Goal: Complete application form

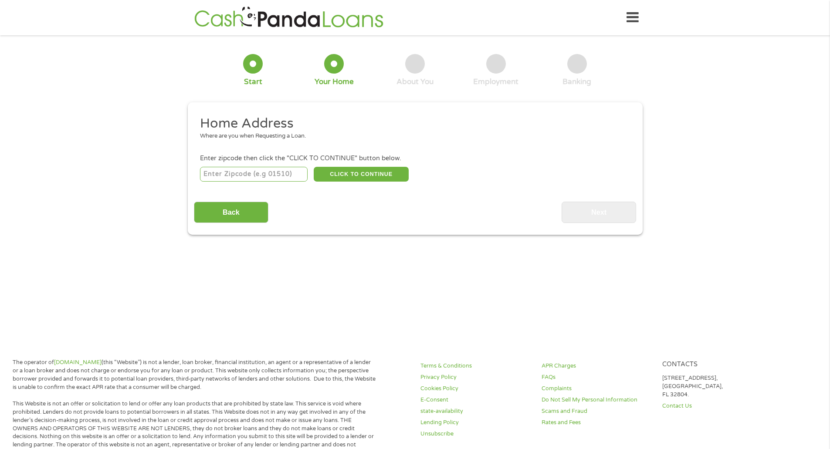
click at [249, 173] on input "number" at bounding box center [254, 174] width 108 height 15
type input "02910"
click at [354, 175] on button "CLICK TO CONTINUE" at bounding box center [361, 174] width 95 height 15
type input "02910"
type input "Cranston"
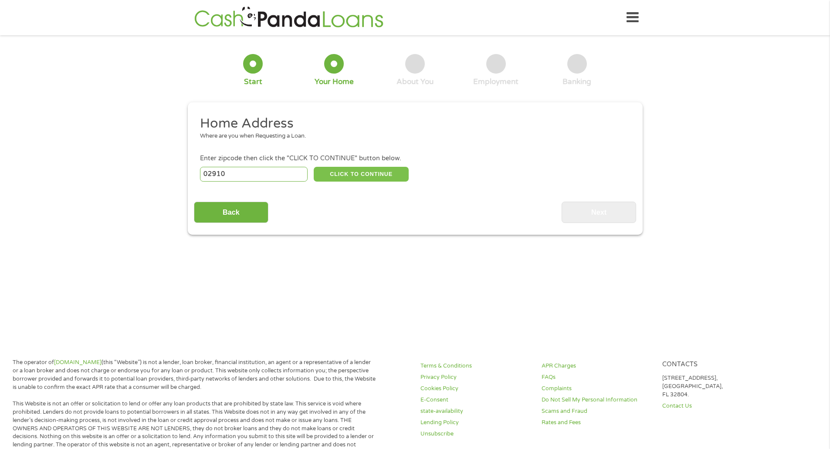
select select "[US_STATE]"
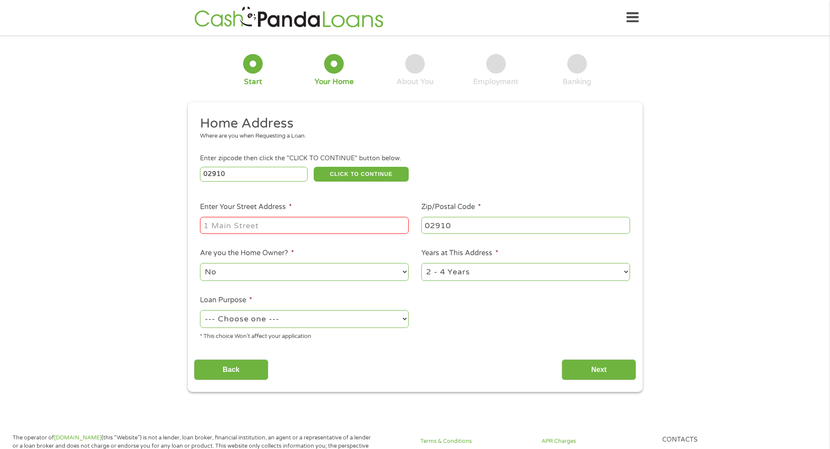
click at [229, 228] on input "Enter Your Street Address *" at bounding box center [304, 225] width 209 height 17
type input "10 [PERSON_NAME] Dr"
click at [241, 275] on select "No Yes" at bounding box center [304, 272] width 209 height 18
select select "yes"
click at [200, 263] on select "No Yes" at bounding box center [304, 272] width 209 height 18
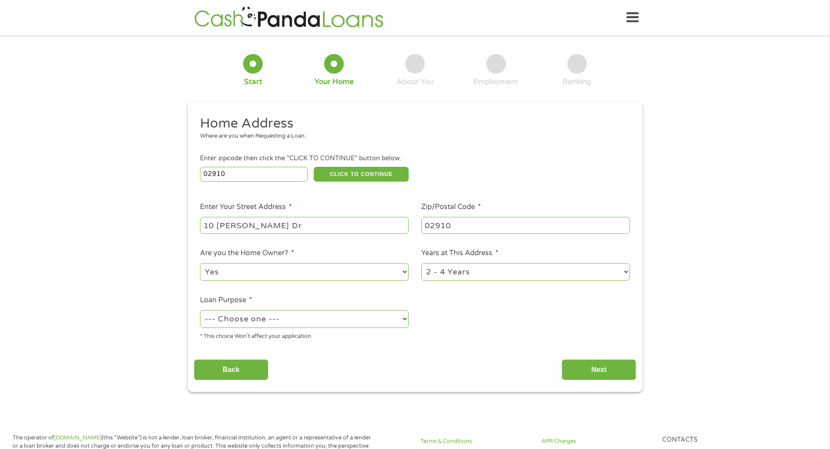
click at [238, 316] on select "--- Choose one --- Pay Bills Debt Consolidation Home Improvement Major Purchase…" at bounding box center [304, 319] width 209 height 18
select select "paybills"
click at [200, 310] on select "--- Choose one --- Pay Bills Debt Consolidation Home Improvement Major Purchase…" at bounding box center [304, 319] width 209 height 18
click at [470, 276] on select "1 Year or less 1 - 2 Years 2 - 4 Years Over 4 Years" at bounding box center [525, 272] width 209 height 18
select select "60months"
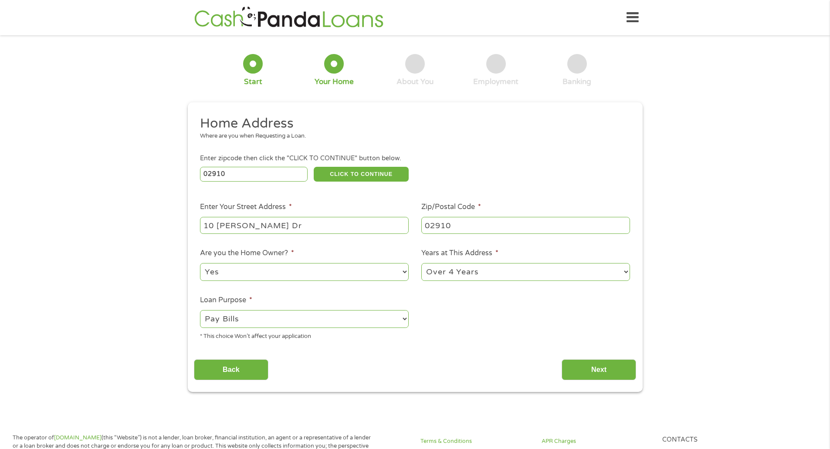
click at [421, 263] on select "1 Year or less 1 - 2 Years 2 - 4 Years Over 4 Years" at bounding box center [525, 272] width 209 height 18
click at [602, 369] on input "Next" at bounding box center [599, 370] width 75 height 21
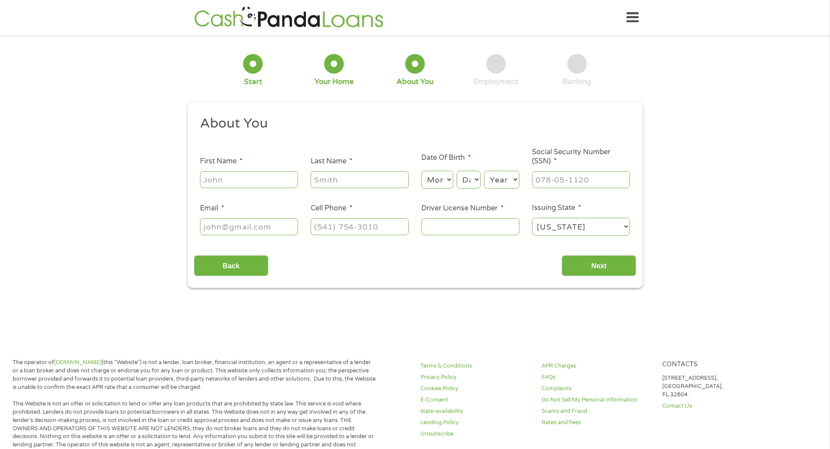
scroll to position [3, 3]
click at [234, 178] on input "First Name *" at bounding box center [249, 179] width 98 height 17
type input "[PERSON_NAME]"
click at [433, 184] on select "Month 1 2 3 4 5 6 7 8 9 10 11 12" at bounding box center [437, 180] width 32 height 18
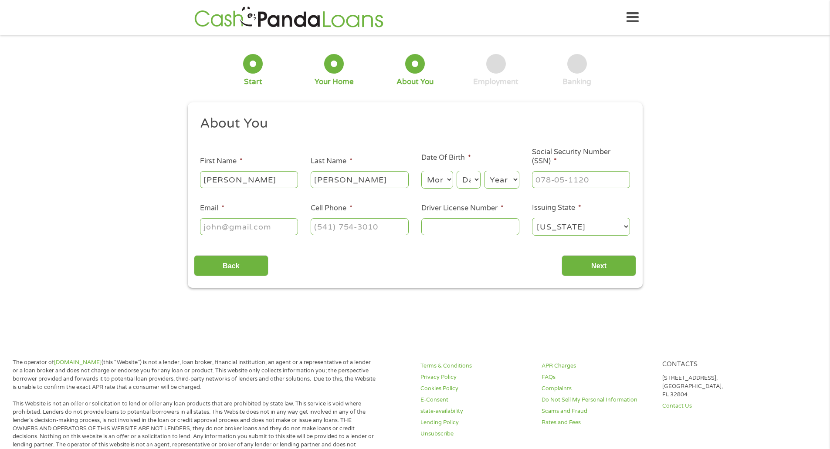
select select "2"
click at [421, 171] on select "Month 1 2 3 4 5 6 7 8 9 10 11 12" at bounding box center [437, 180] width 32 height 18
click at [469, 184] on select "Day 1 2 3 4 5 6 7 8 9 10 11 12 13 14 15 16 17 18 19 20 21 22 23 24 25 26 27 28 …" at bounding box center [469, 180] width 24 height 18
select select "27"
click at [457, 171] on select "Day 1 2 3 4 5 6 7 8 9 10 11 12 13 14 15 16 17 18 19 20 21 22 23 24 25 26 27 28 …" at bounding box center [469, 180] width 24 height 18
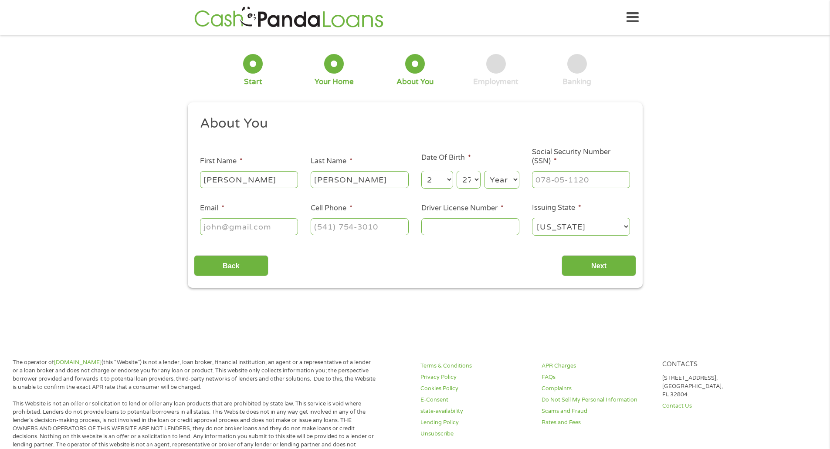
click at [490, 179] on select "Year [DATE] 2006 2005 2004 2003 2002 2001 2000 1999 1998 1997 1996 1995 1994 19…" at bounding box center [501, 180] width 35 height 18
select select "1965"
click at [484, 171] on select "Year [DATE] 2006 2005 2004 2003 2002 2001 2000 1999 1998 1997 1996 1995 1994 19…" at bounding box center [501, 180] width 35 height 18
click at [537, 176] on input "___-__-____" at bounding box center [581, 179] width 98 height 17
type input "039-46-6361"
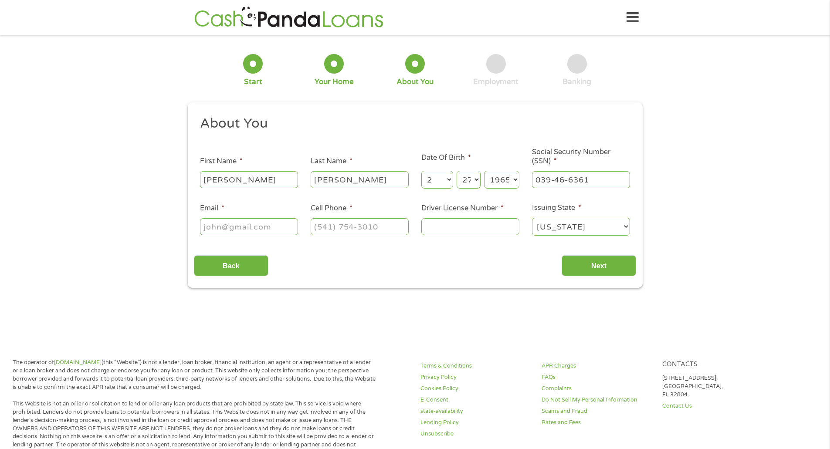
click at [261, 231] on input "Email *" at bounding box center [249, 226] width 98 height 17
type input "[EMAIL_ADDRESS][DOMAIN_NAME]"
type input "[PHONE_NUMBER]"
type input "8302285"
click at [598, 268] on input "Next" at bounding box center [599, 265] width 75 height 21
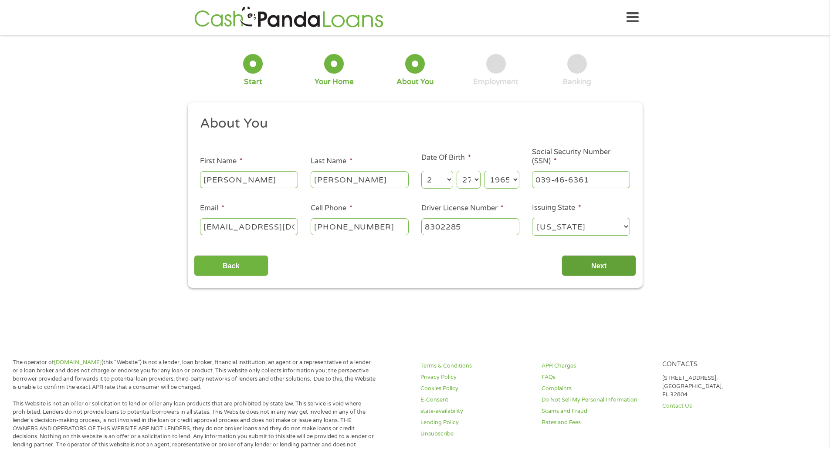
click at [611, 262] on input "Next" at bounding box center [599, 265] width 75 height 21
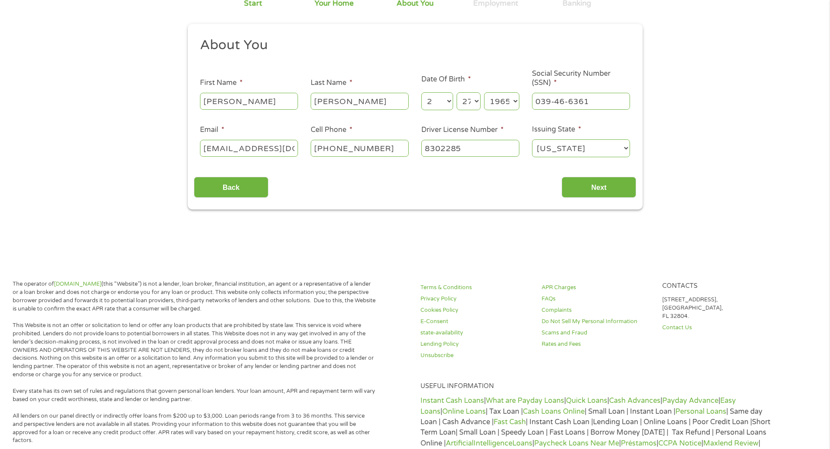
scroll to position [0, 0]
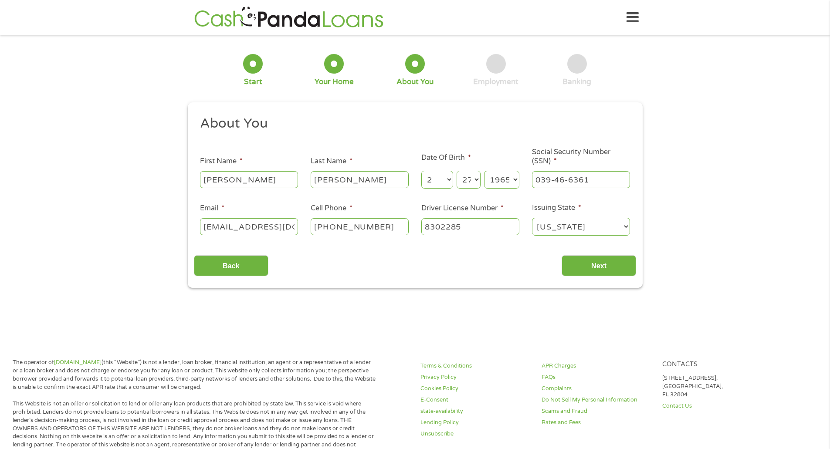
click at [245, 180] on input "[PERSON_NAME]" at bounding box center [249, 179] width 98 height 17
click at [367, 183] on input "[PERSON_NAME]" at bounding box center [360, 179] width 98 height 17
click at [476, 177] on select "Day 1 2 3 4 5 6 7 8 9 10 11 12 13 14 15 16 17 18 19 20 21 22 23 24 25 26 27 28 …" at bounding box center [469, 180] width 24 height 18
click at [590, 178] on input "039-46-6361" at bounding box center [581, 179] width 98 height 17
click at [589, 217] on div "[US_STATE] [US_STATE] [US_STATE] [US_STATE] [US_STATE] [US_STATE] [US_STATE] [U…" at bounding box center [581, 227] width 98 height 21
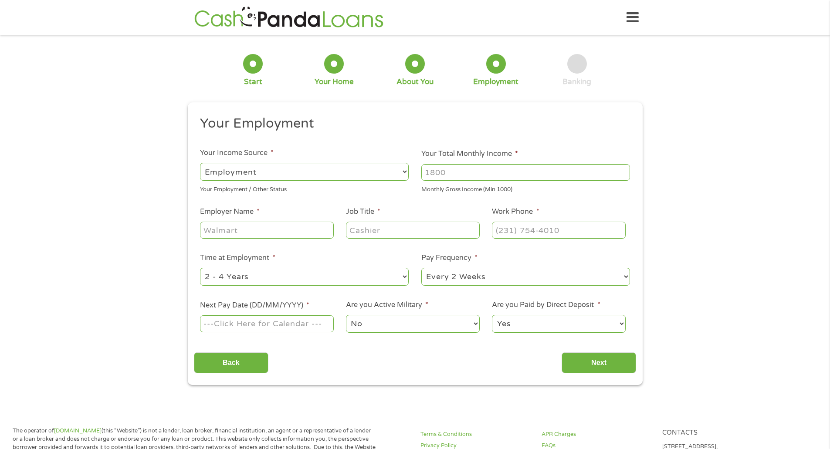
scroll to position [3, 3]
click at [244, 172] on select "--- Choose one --- Employment [DEMOGRAPHIC_DATA] Benefits" at bounding box center [304, 172] width 209 height 18
click at [434, 172] on input "Your Total Monthly Income *" at bounding box center [525, 172] width 209 height 17
drag, startPoint x: 456, startPoint y: 172, endPoint x: 401, endPoint y: 173, distance: 54.9
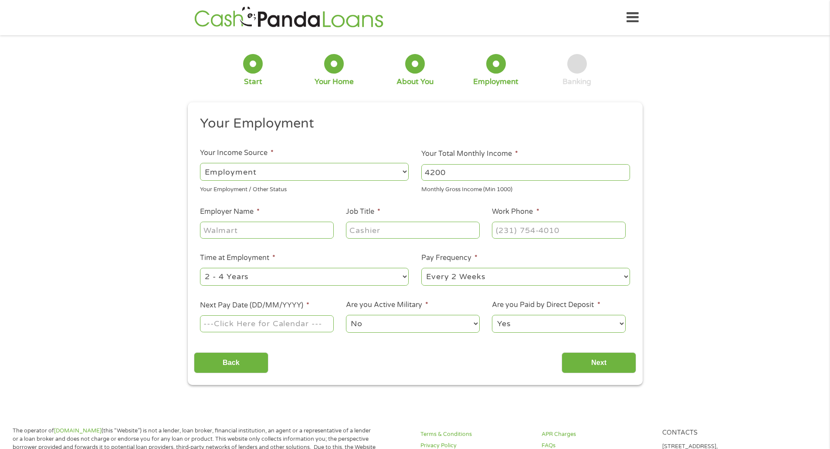
click at [401, 173] on ul "Your Employment Your Income Source * --- Choose one --- Employment [DEMOGRAPHIC…" at bounding box center [415, 228] width 442 height 226
type input "6200"
click at [227, 229] on input "Employer Name *" at bounding box center [266, 230] width 133 height 17
type input "HCL Tech"
click at [363, 235] on input "Job Title *" at bounding box center [412, 230] width 133 height 17
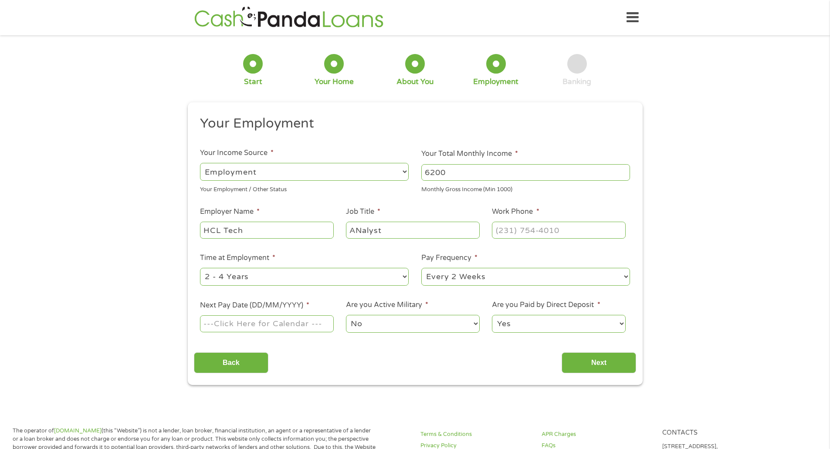
type input "ANalyst"
type input "[PHONE_NUMBER]"
click at [283, 276] on select "--- Choose one --- 1 Year or less 1 - 2 Years 2 - 4 Years Over 4 Years" at bounding box center [304, 277] width 209 height 18
select select "60months"
click at [200, 268] on select "--- Choose one --- 1 Year or less 1 - 2 Years 2 - 4 Years Over 4 Years" at bounding box center [304, 277] width 209 height 18
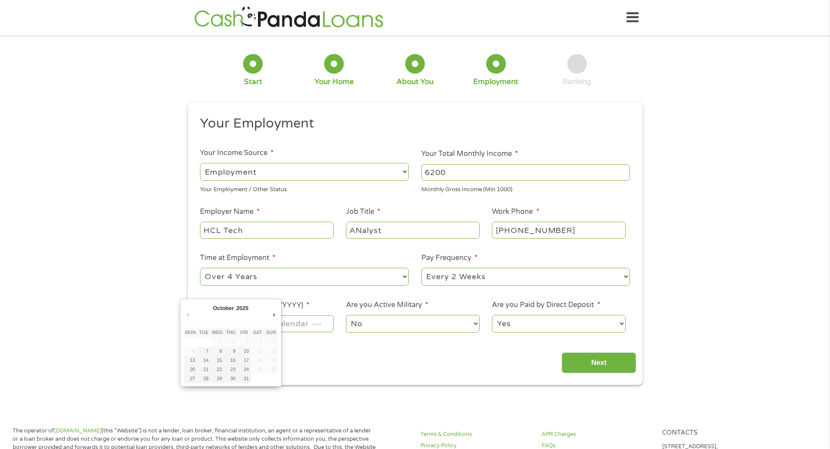
click at [296, 326] on input "Next Pay Date (DD/MM/YYYY) *" at bounding box center [266, 324] width 133 height 17
click at [324, 296] on ul "Your Employment Your Income Source * --- Choose one --- Employment [DEMOGRAPHIC…" at bounding box center [415, 228] width 442 height 226
click at [297, 320] on input "Next Pay Date (DD/MM/YYYY) *" at bounding box center [266, 324] width 133 height 17
click at [309, 331] on input "Next Pay Date (DD/MM/YYYY) *" at bounding box center [266, 324] width 133 height 17
click at [318, 306] on li "Next Pay Date (DD/MM/YYYY) *" at bounding box center [267, 317] width 146 height 34
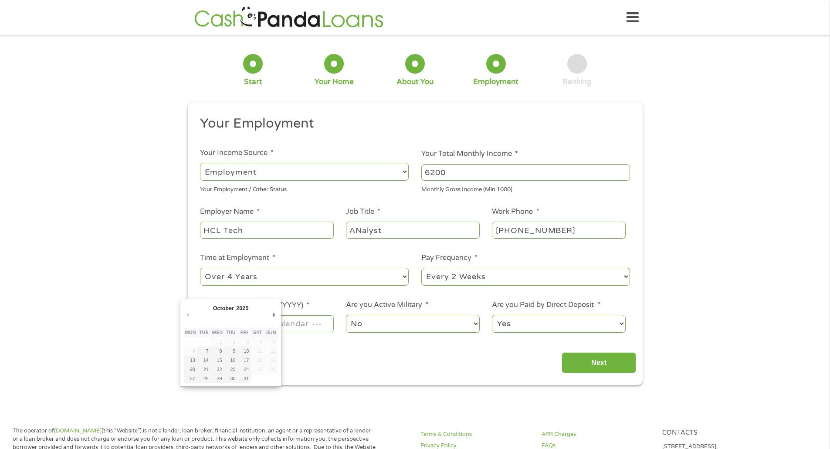
click at [299, 324] on input "Next Pay Date (DD/MM/YYYY) *" at bounding box center [266, 324] width 133 height 17
type input "[DATE]"
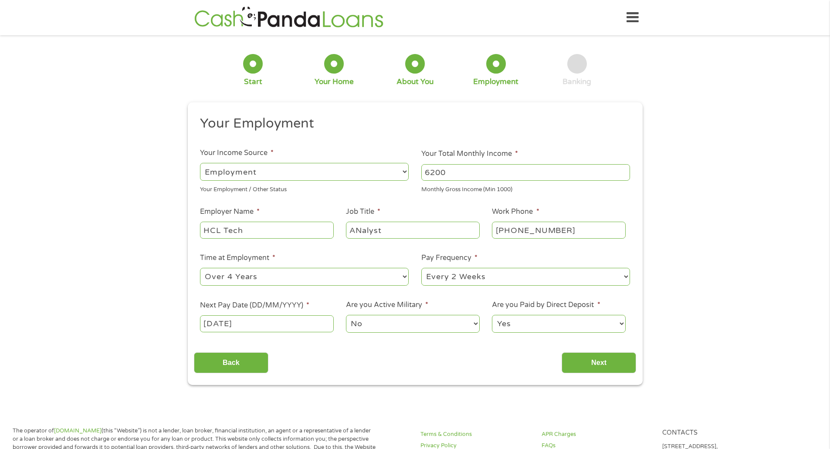
click at [373, 323] on select "No Yes" at bounding box center [412, 324] width 133 height 18
click at [583, 358] on input "Next" at bounding box center [599, 363] width 75 height 21
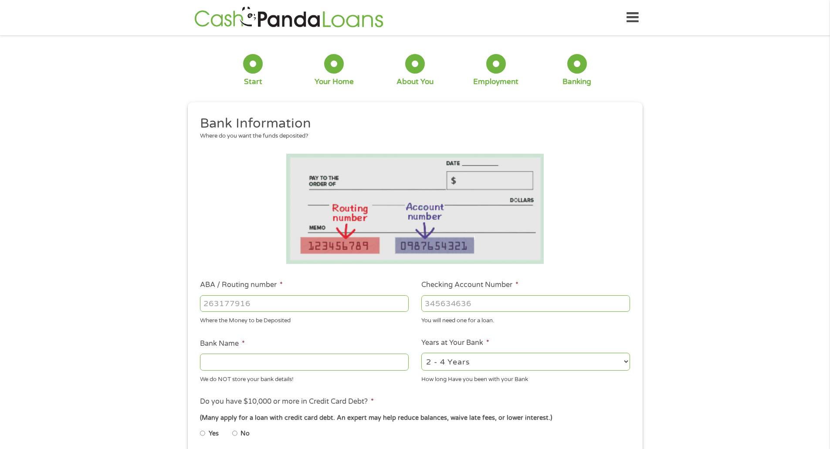
scroll to position [87, 0]
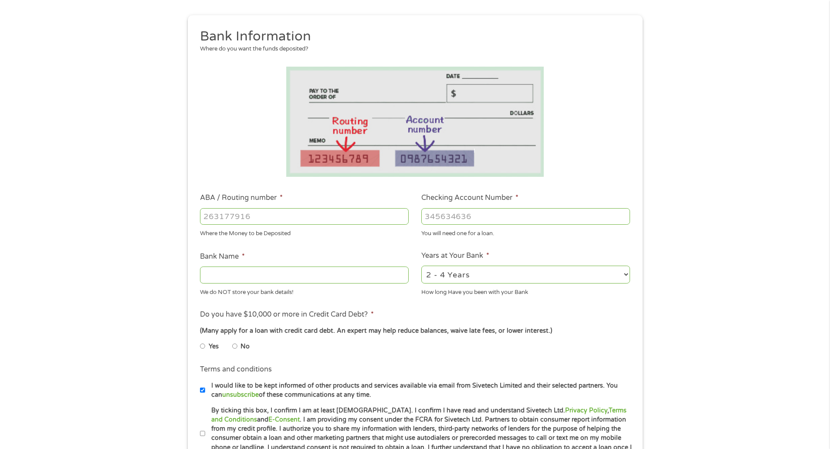
click at [226, 216] on input "ABA / Routing number *" at bounding box center [304, 216] width 209 height 17
click at [454, 210] on input "Checking Account Number *" at bounding box center [525, 216] width 209 height 17
drag, startPoint x: 230, startPoint y: 216, endPoint x: 321, endPoint y: 221, distance: 91.2
click at [321, 221] on input "01150120" at bounding box center [304, 216] width 209 height 17
type input "011500120"
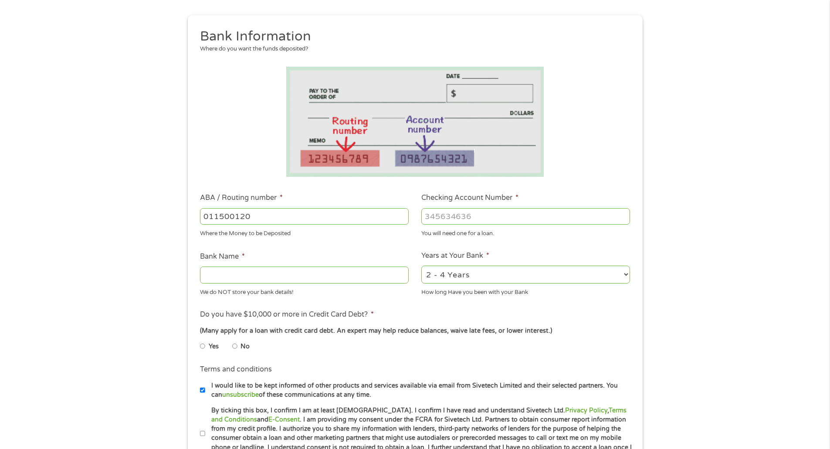
type input "CITIZENS BANK NATIONAL ASSOCIATION"
type input "011500120"
click at [484, 218] on input "Checking Account Number *" at bounding box center [525, 216] width 209 height 17
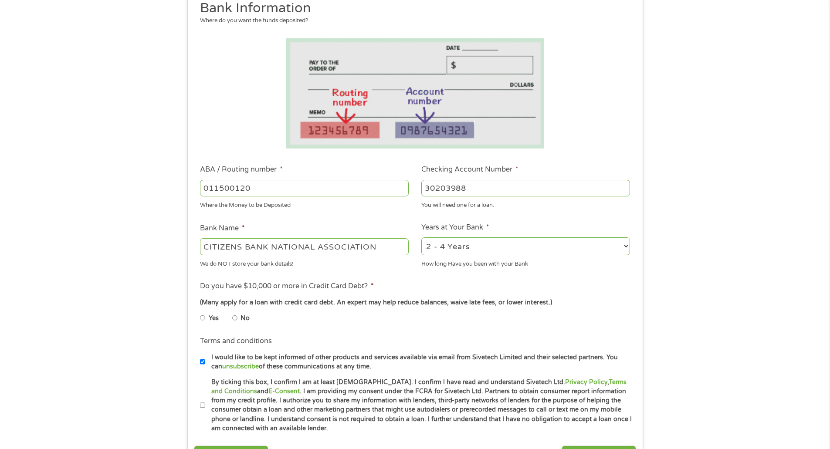
scroll to position [174, 0]
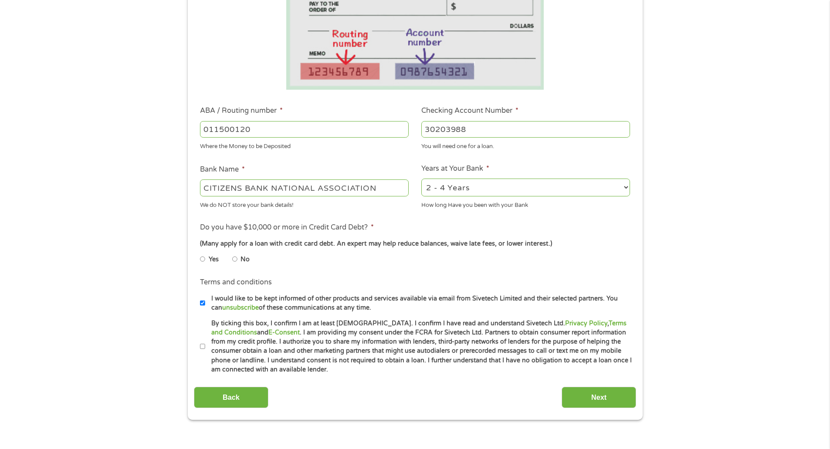
type input "30203988"
click at [234, 257] on input "No" at bounding box center [234, 259] width 5 height 14
radio input "true"
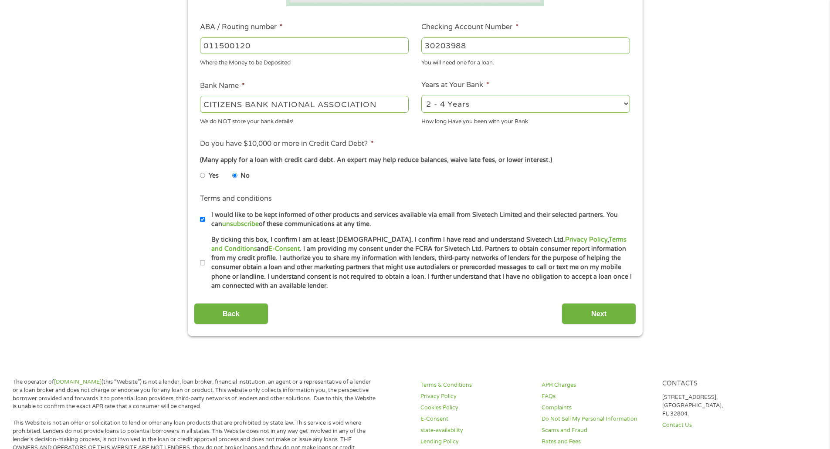
scroll to position [262, 0]
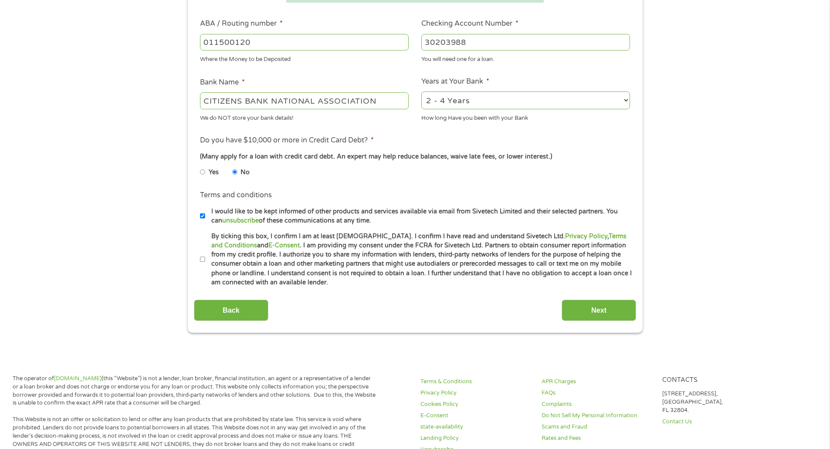
click at [203, 258] on input "By ticking this box, I confirm I am at least [DEMOGRAPHIC_DATA]. I confirm I ha…" at bounding box center [202, 260] width 5 height 14
checkbox input "true"
click at [604, 313] on input "Next" at bounding box center [599, 310] width 75 height 21
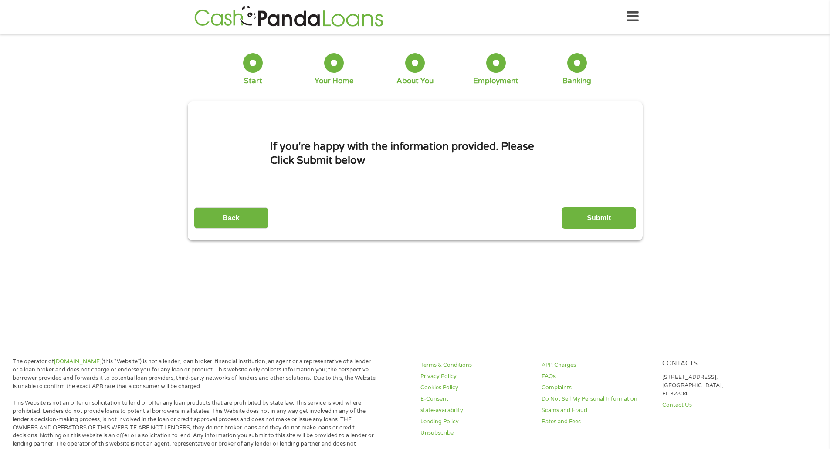
scroll to position [0, 0]
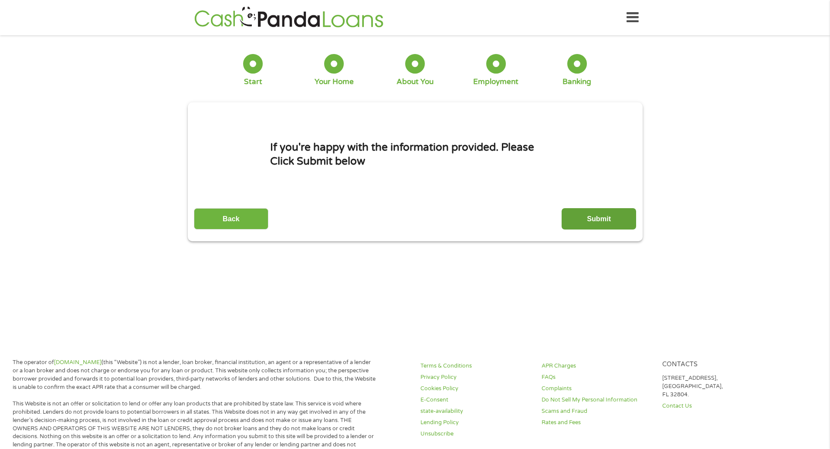
click at [598, 218] on input "Submit" at bounding box center [599, 218] width 75 height 21
